Goal: Task Accomplishment & Management: Manage account settings

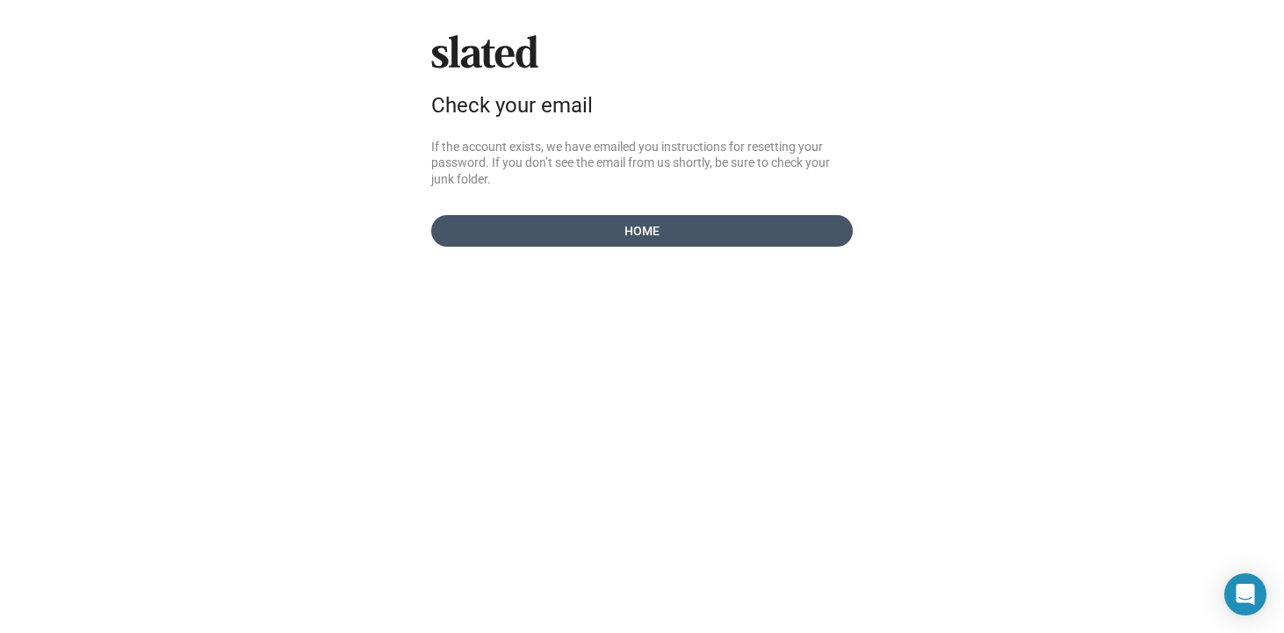
click at [674, 226] on span "Home" at bounding box center [642, 231] width 394 height 32
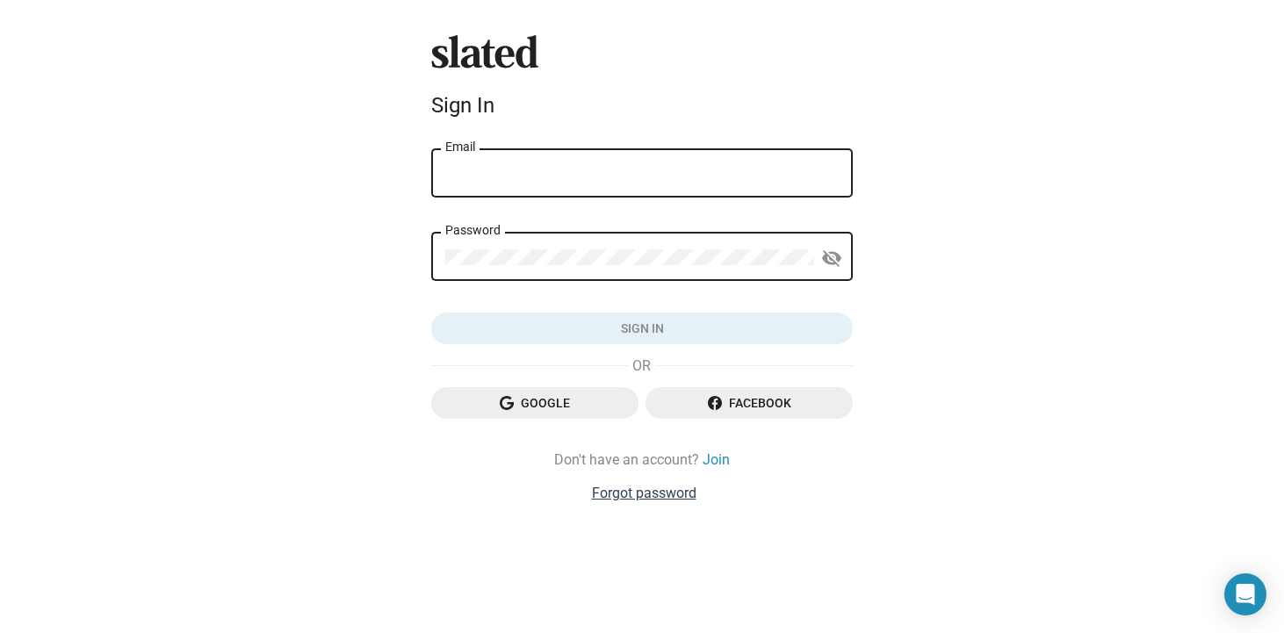
click at [657, 491] on link "Forgot password" at bounding box center [644, 493] width 105 height 18
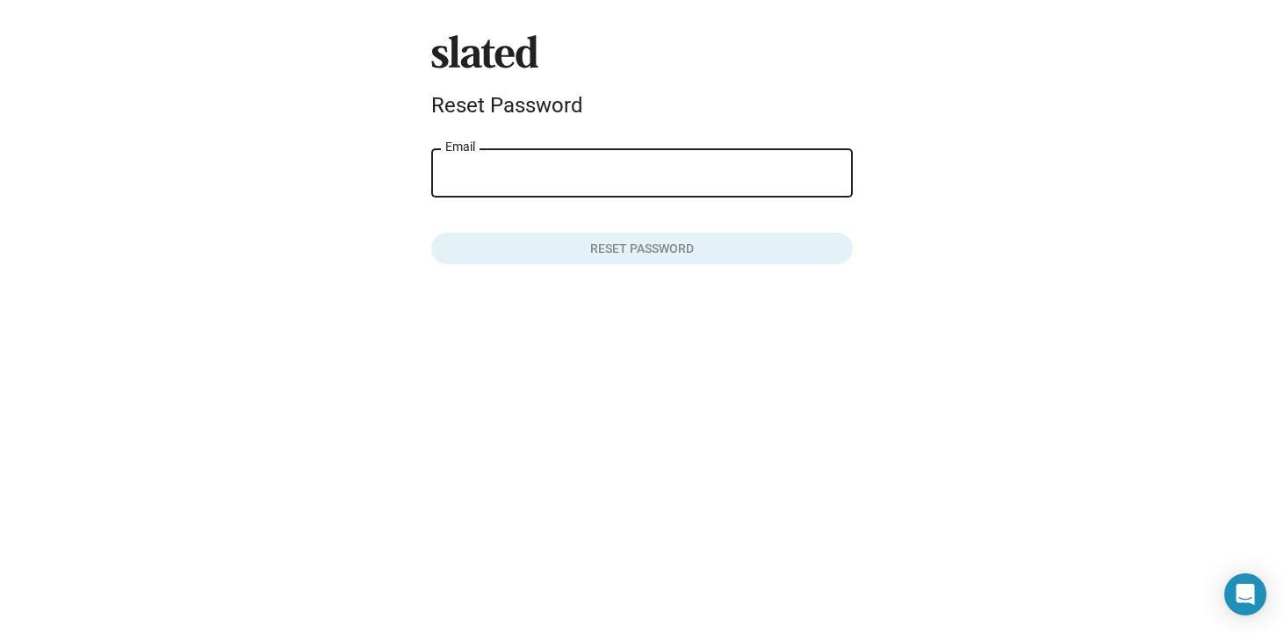
click at [605, 166] on div "Email" at bounding box center [642, 172] width 394 height 52
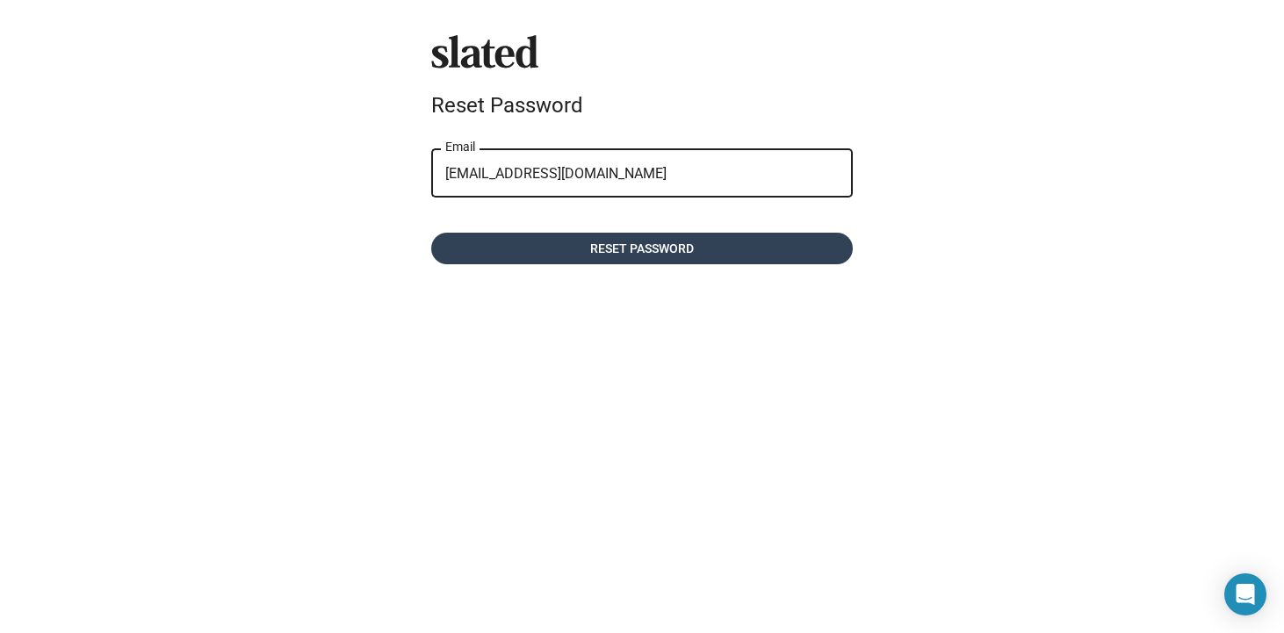
type input "rogermarlowe@gmail.com"
click at [617, 244] on span "Reset password" at bounding box center [642, 249] width 394 height 32
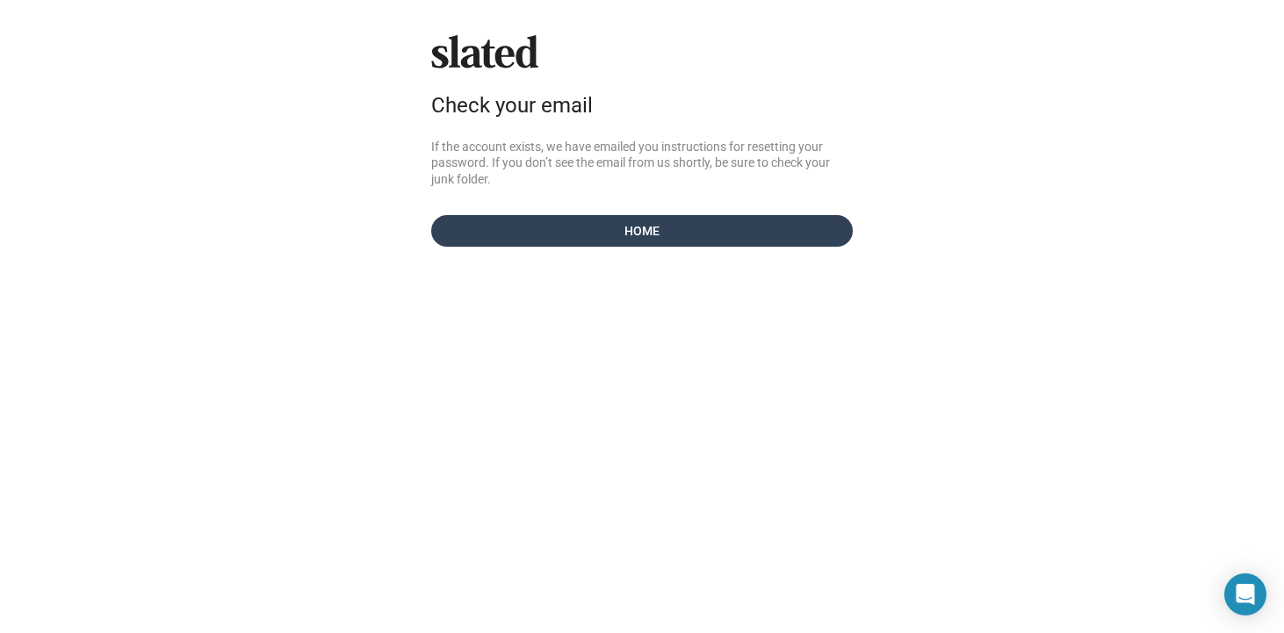
click at [636, 226] on span "Home" at bounding box center [642, 231] width 394 height 32
